Goal: Task Accomplishment & Management: Use online tool/utility

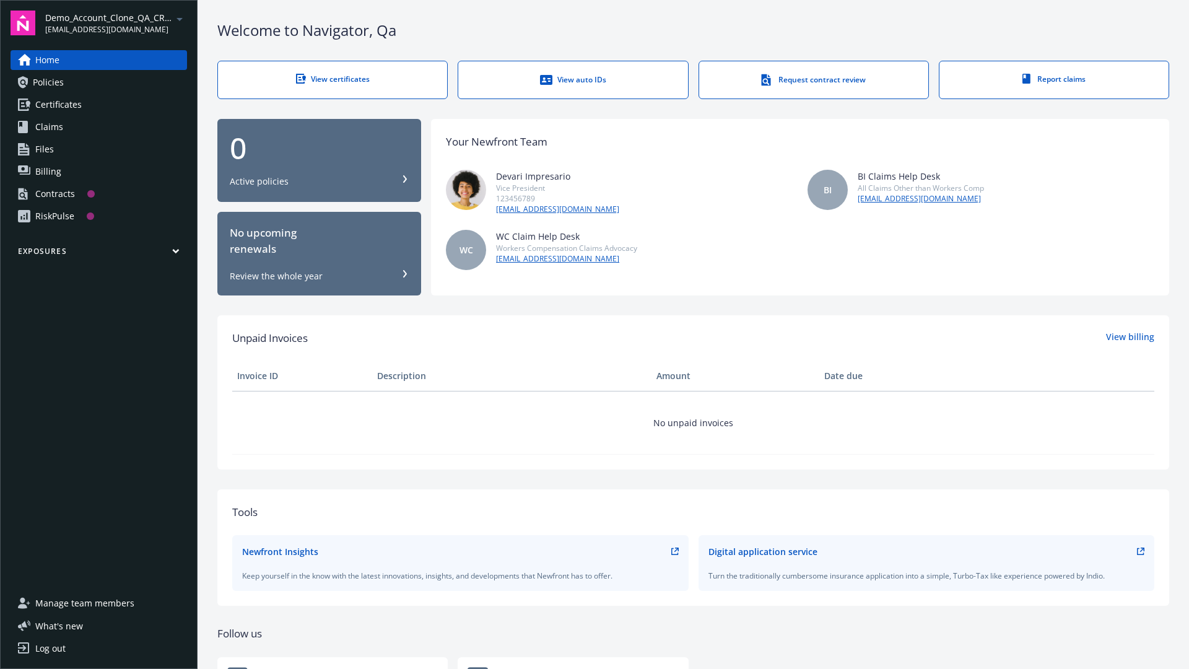
click at [116, 23] on span "Demo_Account_Clone_QA_CR_Tests_Prospect" at bounding box center [108, 17] width 127 height 13
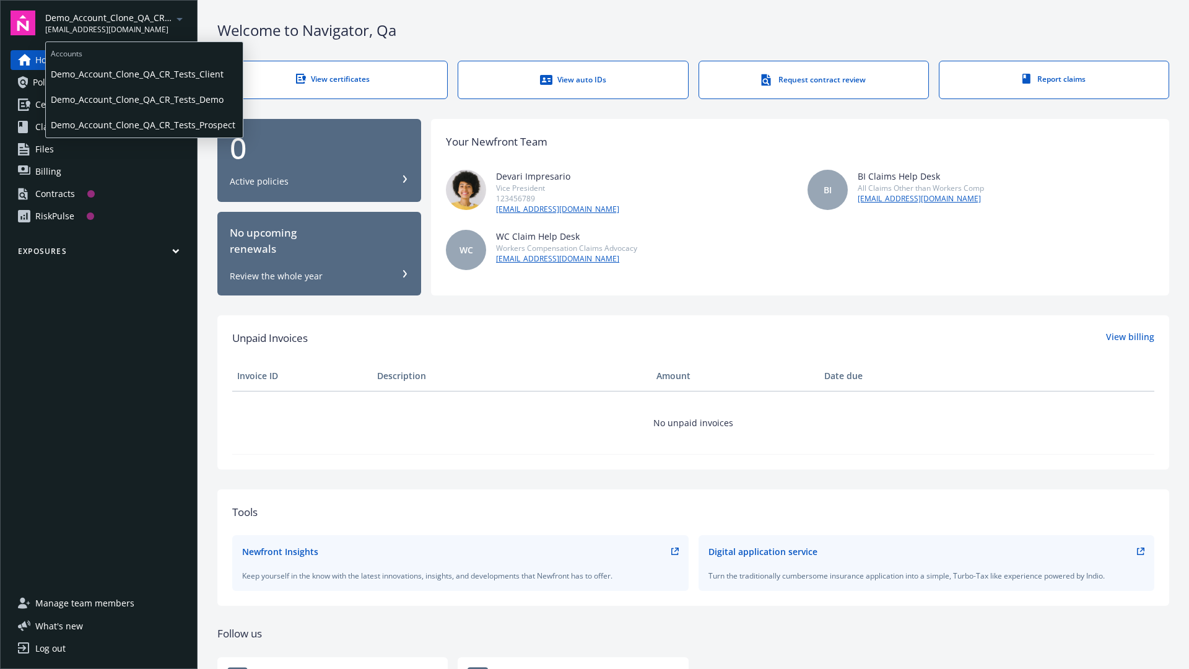
click at [143, 74] on span "Demo_Account_Clone_QA_CR_Tests_Client" at bounding box center [144, 73] width 187 height 25
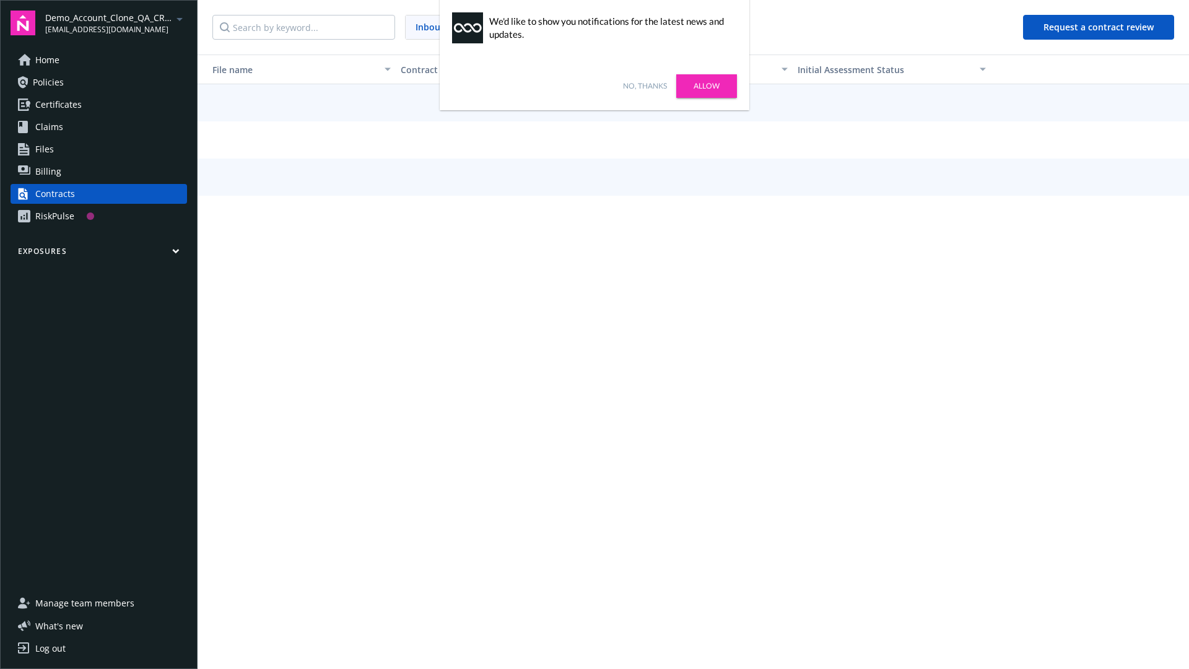
click at [645, 86] on link "No, thanks" at bounding box center [645, 86] width 44 height 11
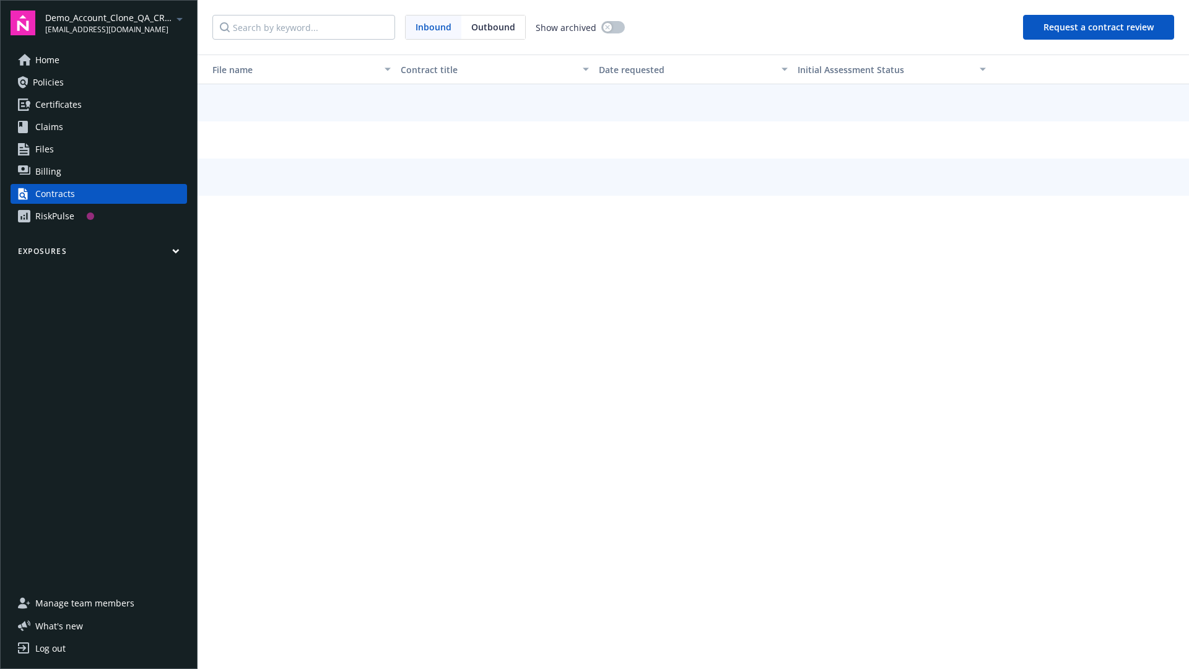
click at [1100, 27] on button "Request a contract review" at bounding box center [1098, 27] width 151 height 25
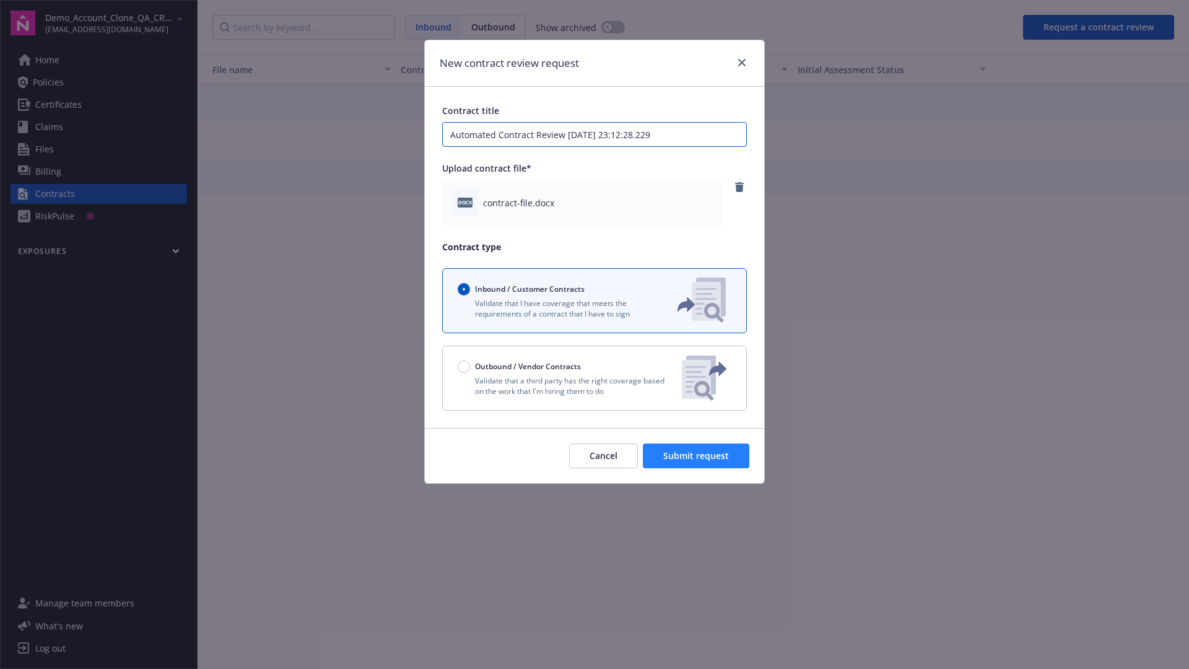
type input "Automated Contract Review 08-12-2025 23:12:28.229"
click at [697, 456] on span "Submit request" at bounding box center [696, 456] width 66 height 12
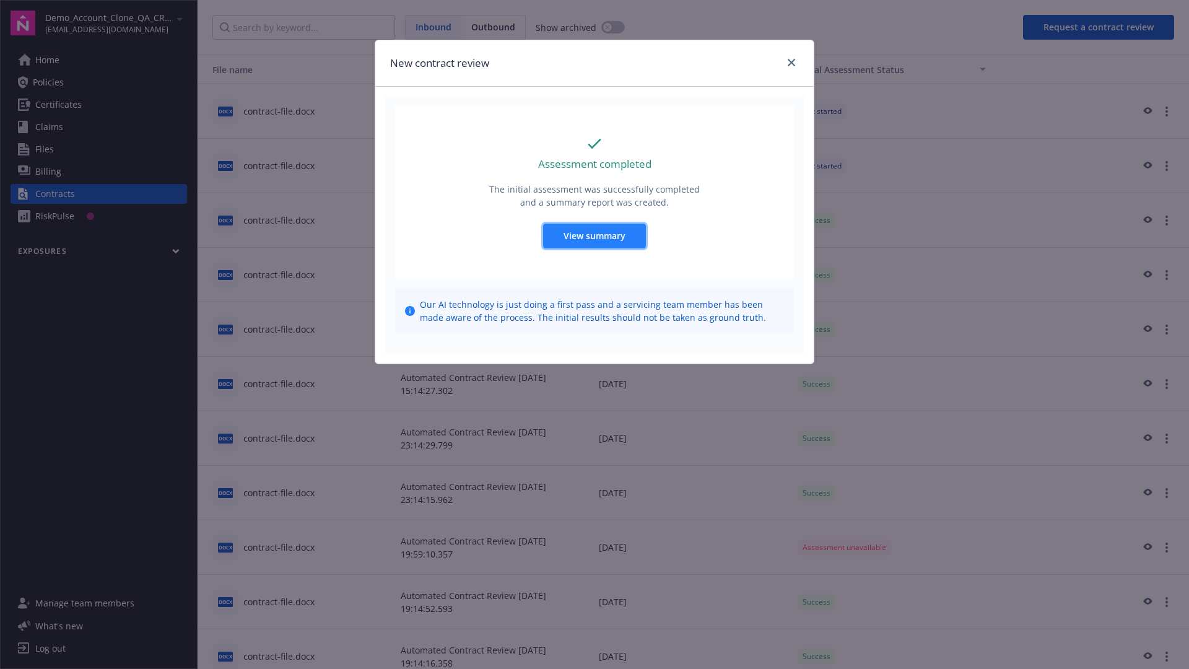
click at [594, 235] on span "View summary" at bounding box center [595, 236] width 62 height 12
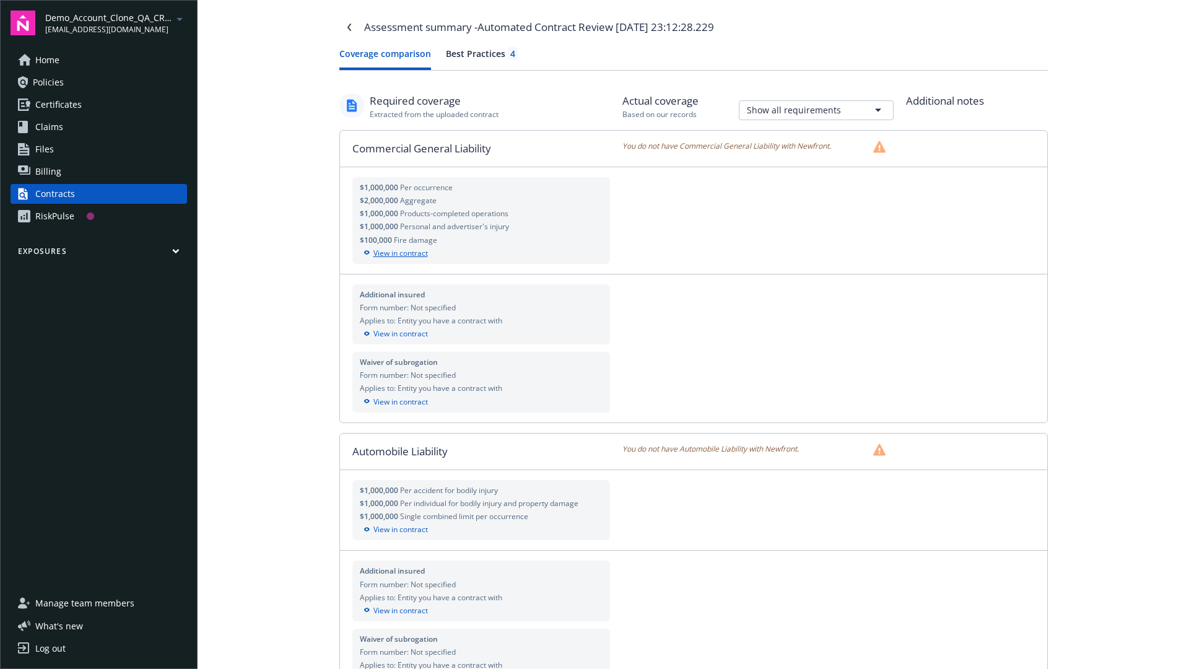
click at [481, 253] on div "View in contract" at bounding box center [481, 253] width 243 height 11
